Goal: Navigation & Orientation: Find specific page/section

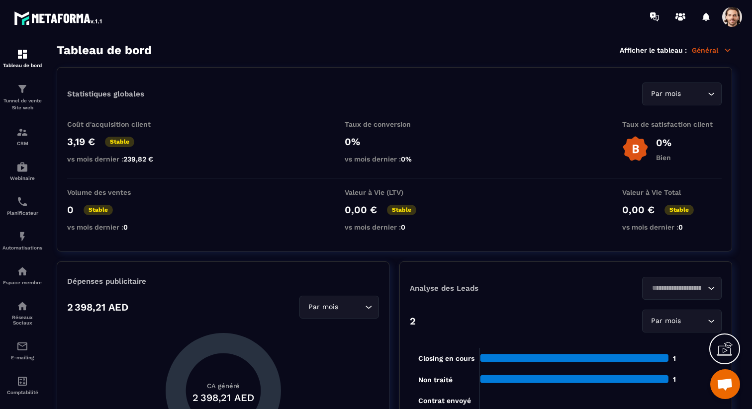
click at [729, 26] on div at bounding box center [732, 17] width 20 height 20
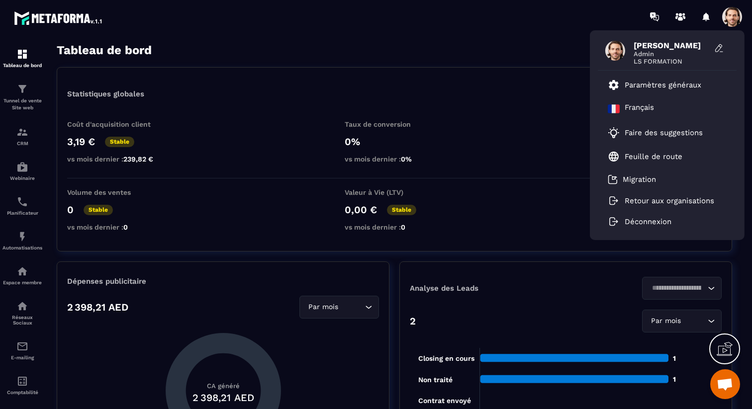
click at [512, 32] on div "[PERSON_NAME] Admin LS FORMATION Paramètres généraux Français Faire des suggest…" at bounding box center [434, 16] width 635 height 33
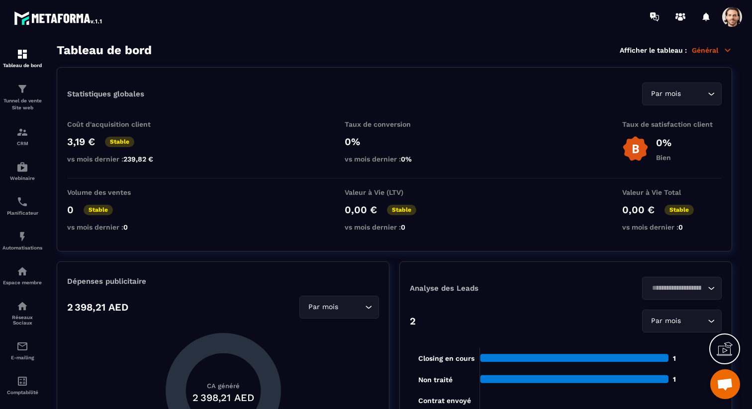
click at [699, 51] on p "Général" at bounding box center [711, 50] width 40 height 9
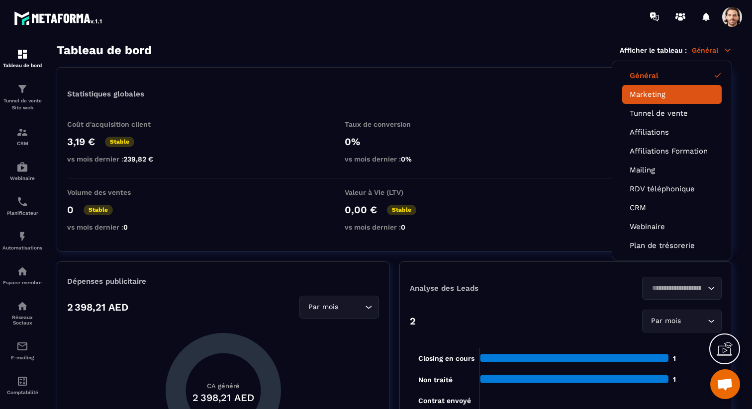
click at [676, 95] on link "Marketing" at bounding box center [671, 94] width 85 height 9
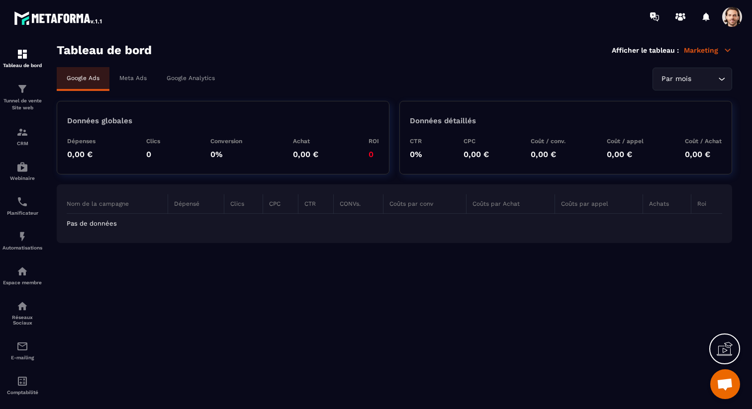
click at [140, 72] on div "Meta Ads" at bounding box center [132, 78] width 47 height 22
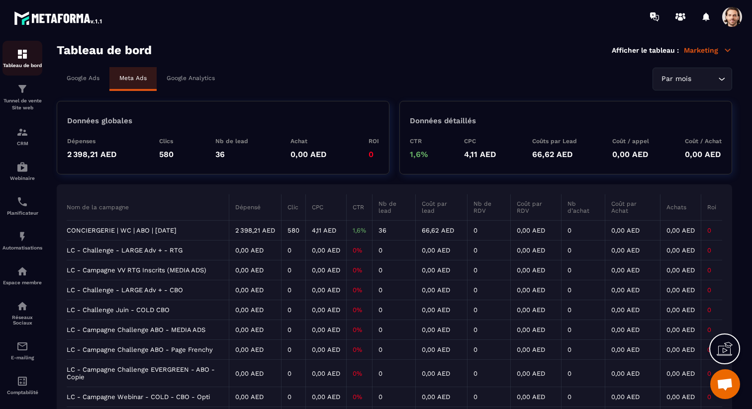
click at [21, 61] on div "Tableau de bord" at bounding box center [22, 58] width 40 height 20
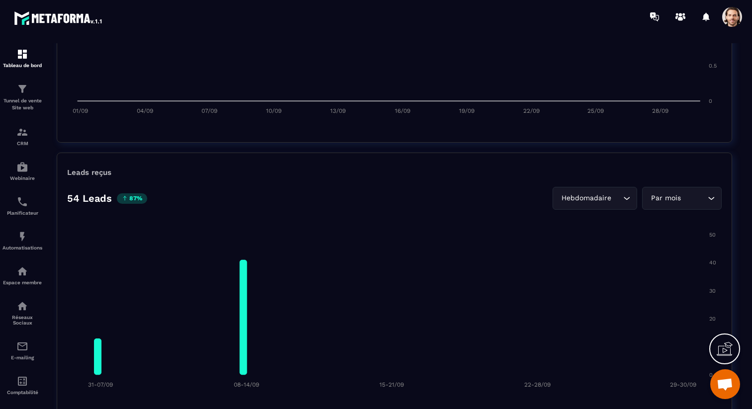
scroll to position [638, 0]
